Goal: Answer question/provide support

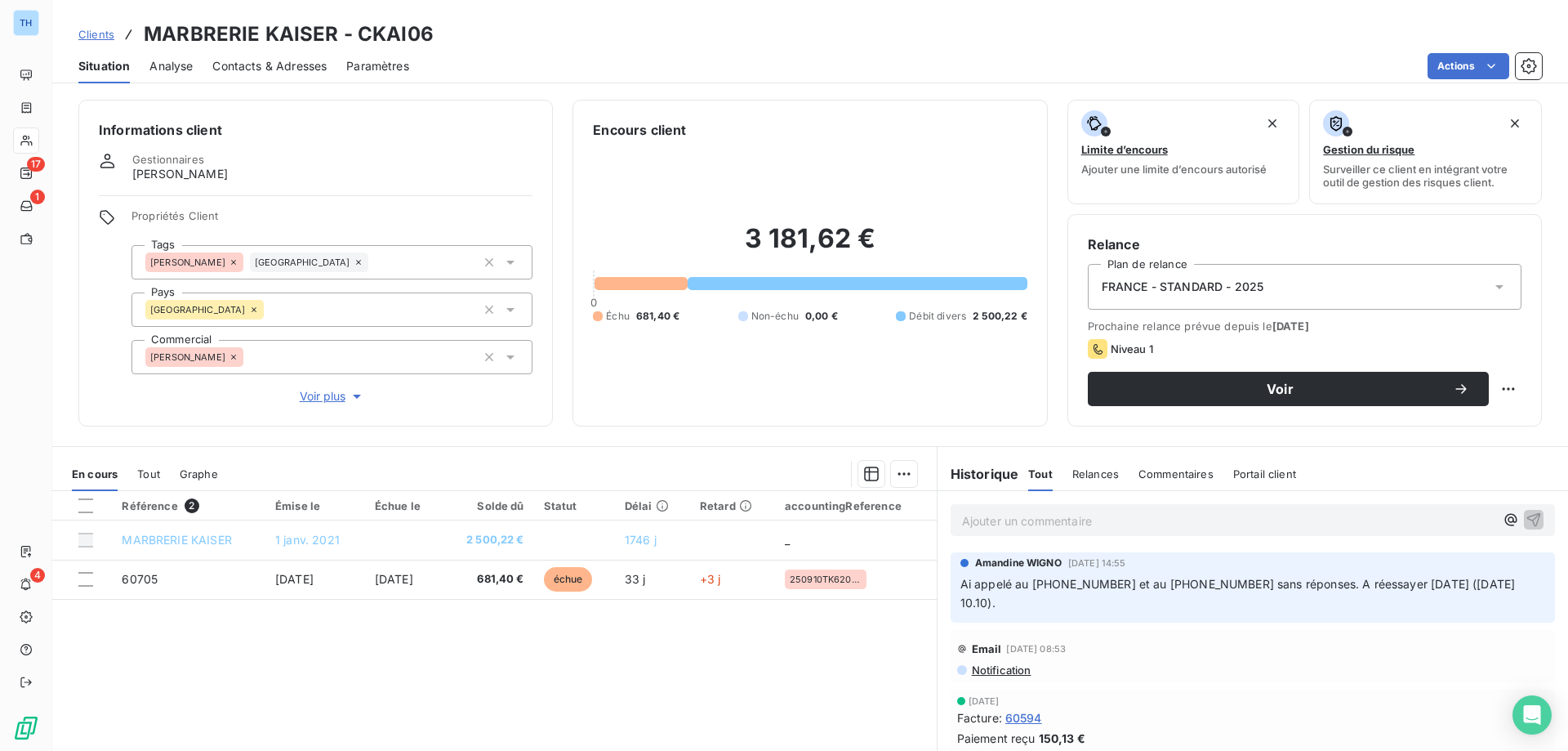
click at [83, 30] on span "Clients" at bounding box center [96, 34] width 36 height 13
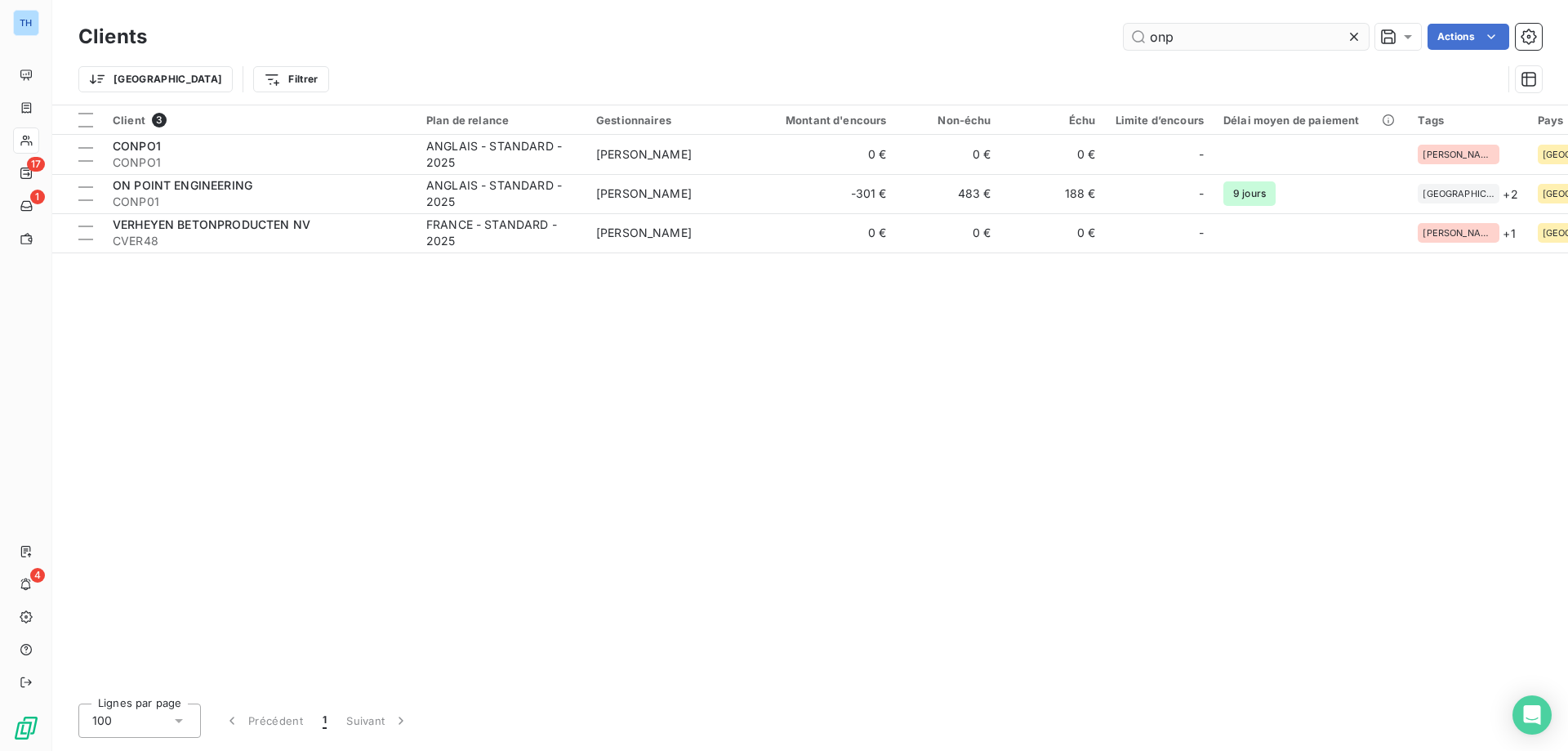
click at [1231, 41] on input "onp" at bounding box center [1246, 37] width 245 height 26
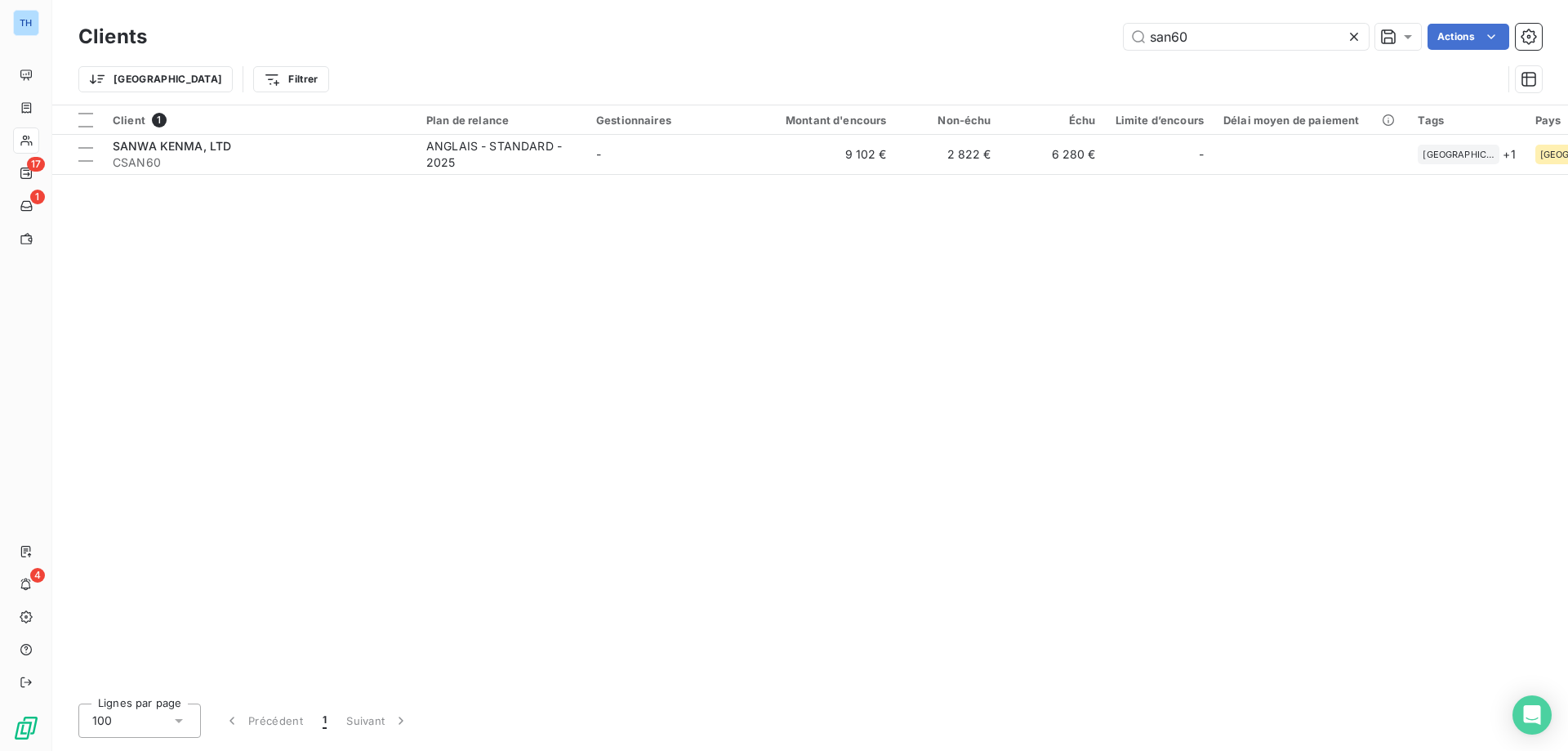
type input "san60"
click at [539, 175] on div "Client 1 Plan de relance Gestionnaires Montant d'encours Non-échu Échu Limite d…" at bounding box center [810, 397] width 1516 height 585
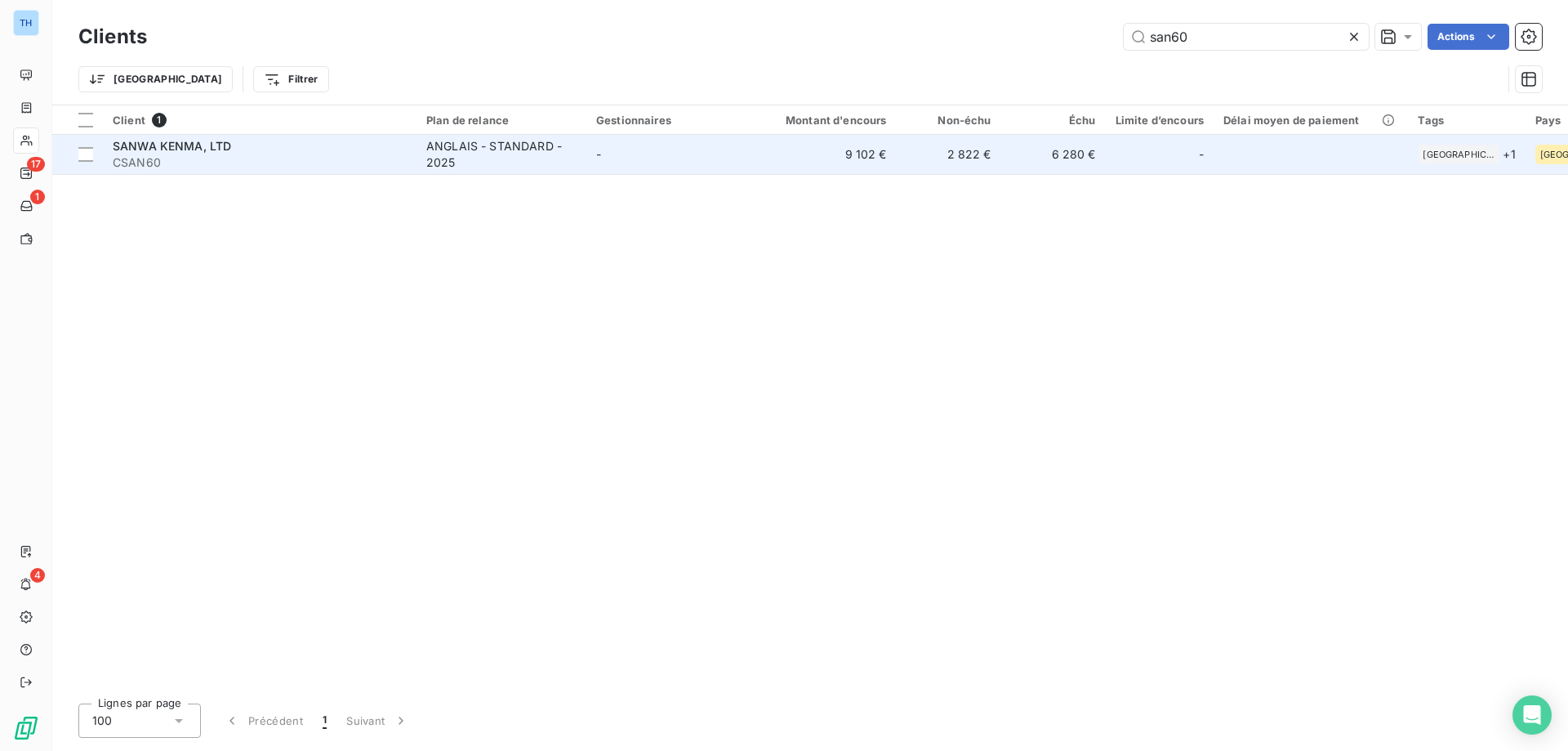
click at [571, 162] on div "ANGLAIS - STANDARD - 2025" at bounding box center [501, 154] width 150 height 33
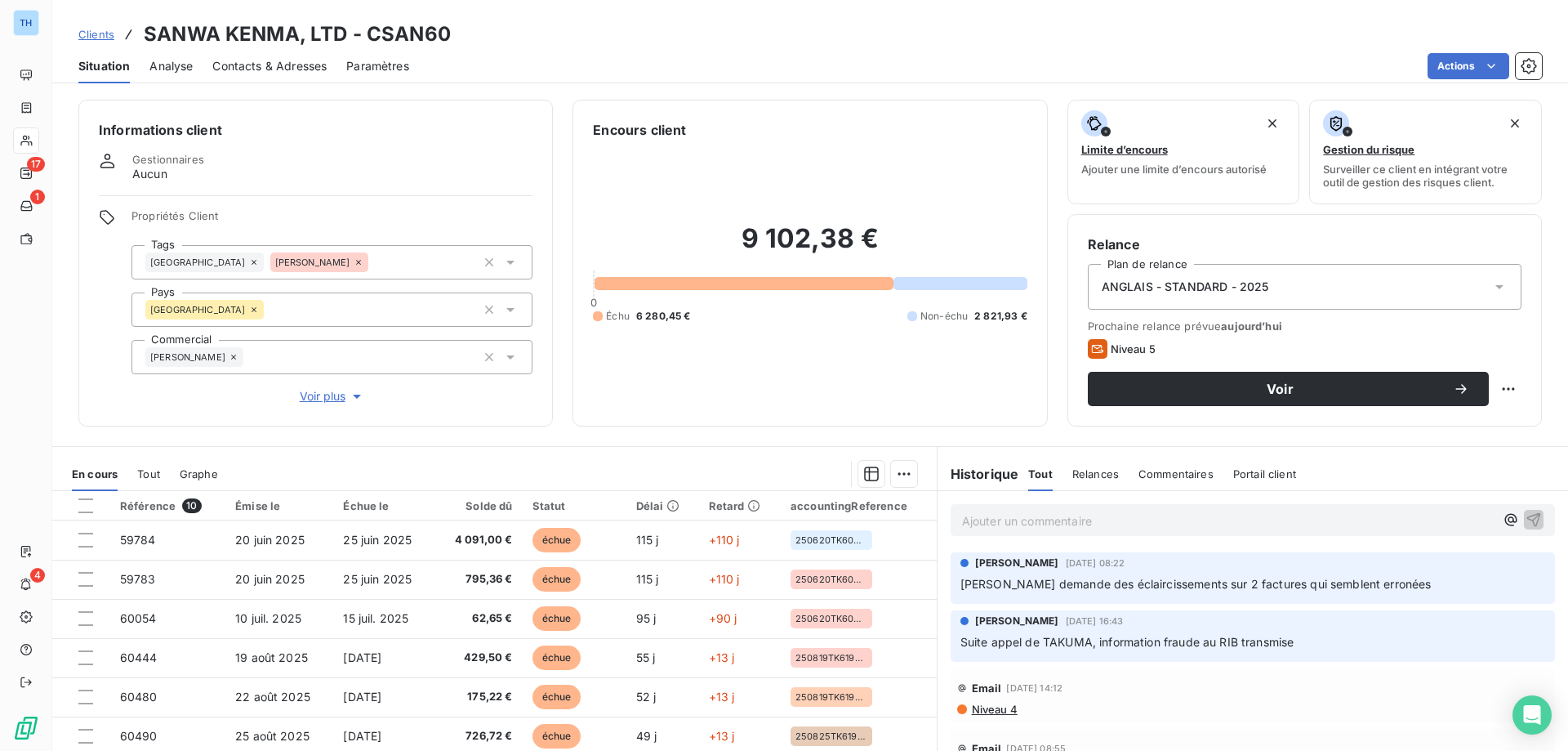
click at [1032, 521] on p "Ajouter un commentaire ﻿" at bounding box center [1228, 520] width 532 height 20
click at [1065, 521] on span "répondu à [PERSON_NAME] doncernant les factures" at bounding box center [1105, 519] width 287 height 14
click at [1208, 522] on p "répondu à [PERSON_NAME] concernant les factures" at bounding box center [1228, 519] width 532 height 19
